Goal: Task Accomplishment & Management: Use online tool/utility

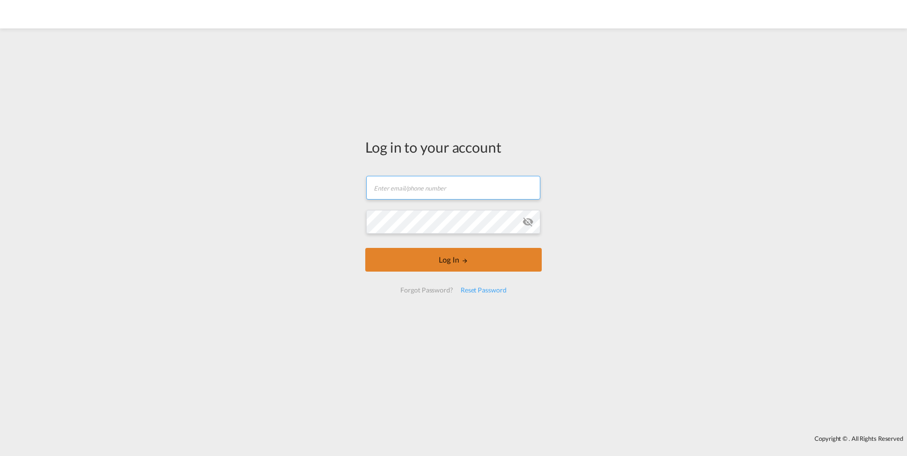
type input "[DOMAIN_NAME][EMAIL_ADDRESS][DOMAIN_NAME]"
click at [409, 263] on button "Log In" at bounding box center [453, 260] width 177 height 24
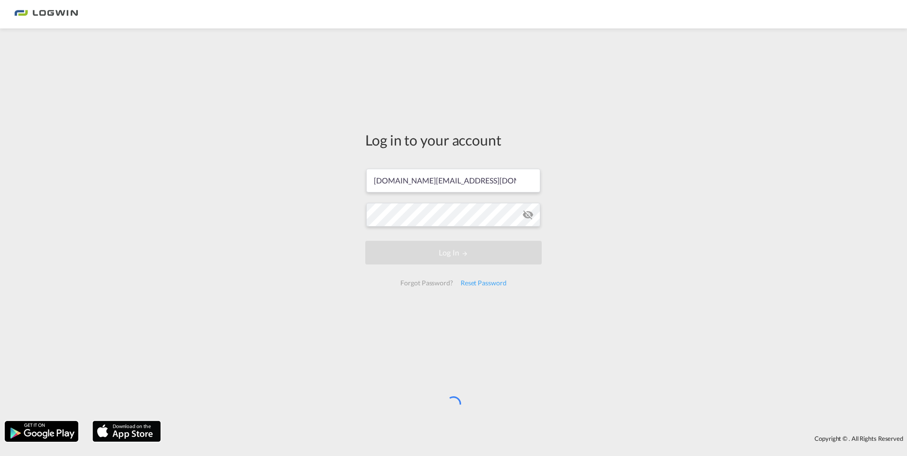
click at [638, 237] on div "Log in to your account elzana.hot@logwin-logistics.com Log In Forgot Password? …" at bounding box center [453, 224] width 907 height 383
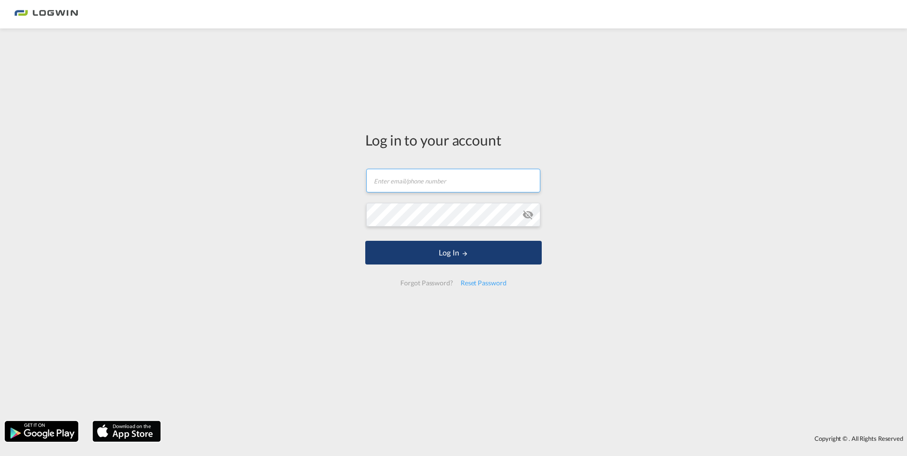
type input "[DOMAIN_NAME][EMAIL_ADDRESS][DOMAIN_NAME]"
click at [414, 251] on button "Log In" at bounding box center [453, 253] width 177 height 24
